Goal: Task Accomplishment & Management: Complete application form

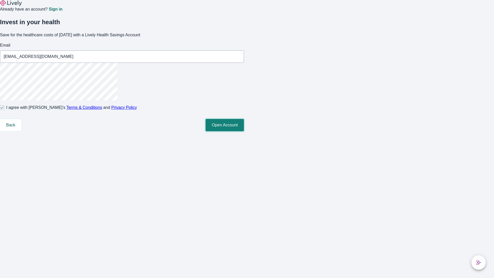
click at [244, 131] on button "Open Account" at bounding box center [225, 125] width 38 height 12
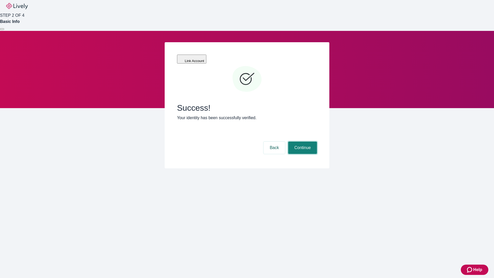
click at [302, 142] on button "Continue" at bounding box center [302, 148] width 29 height 12
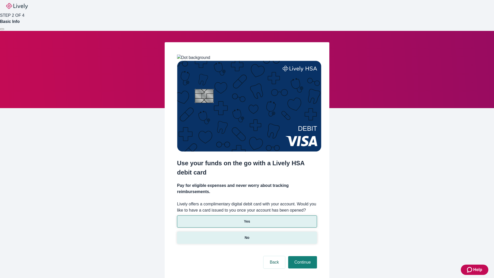
click at [247, 235] on p "No" at bounding box center [247, 237] width 5 height 5
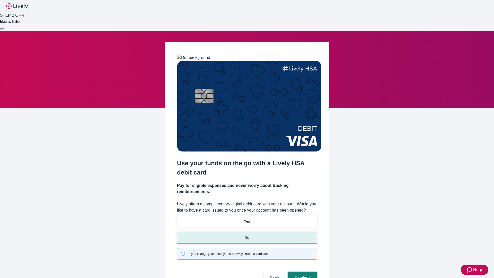
click at [302, 272] on button "Continue" at bounding box center [302, 278] width 29 height 12
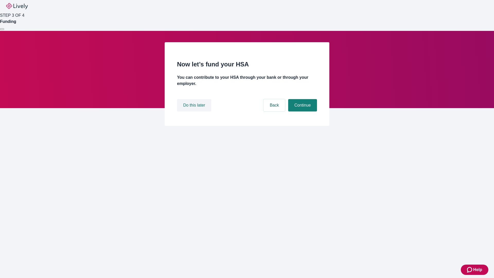
click at [195, 111] on button "Do this later" at bounding box center [194, 105] width 34 height 12
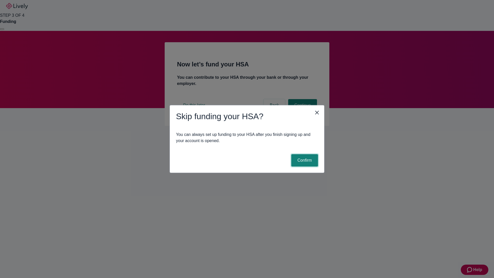
click at [304, 160] on button "Confirm" at bounding box center [304, 160] width 27 height 12
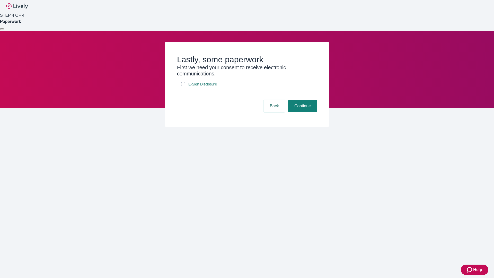
click at [183, 86] on input "E-Sign Disclosure" at bounding box center [183, 84] width 4 height 4
checkbox input "true"
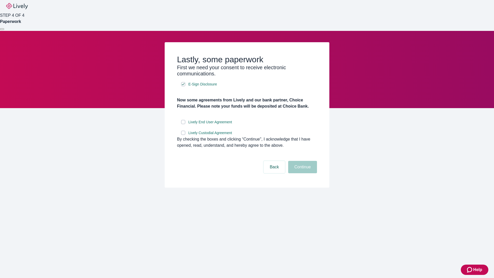
click at [183, 124] on input "Lively End User Agreement" at bounding box center [183, 122] width 4 height 4
checkbox input "true"
click at [183, 135] on input "Lively Custodial Agreement" at bounding box center [183, 133] width 4 height 4
checkbox input "true"
click at [302, 173] on button "Continue" at bounding box center [302, 167] width 29 height 12
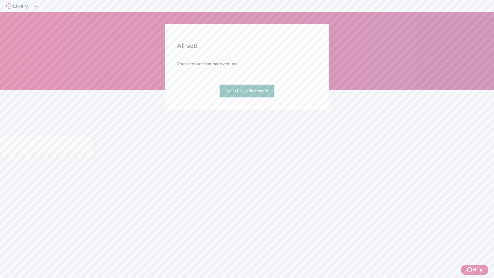
click at [247, 97] on link "Go to Lively dashboard" at bounding box center [247, 91] width 55 height 12
